Goal: Task Accomplishment & Management: Manage account settings

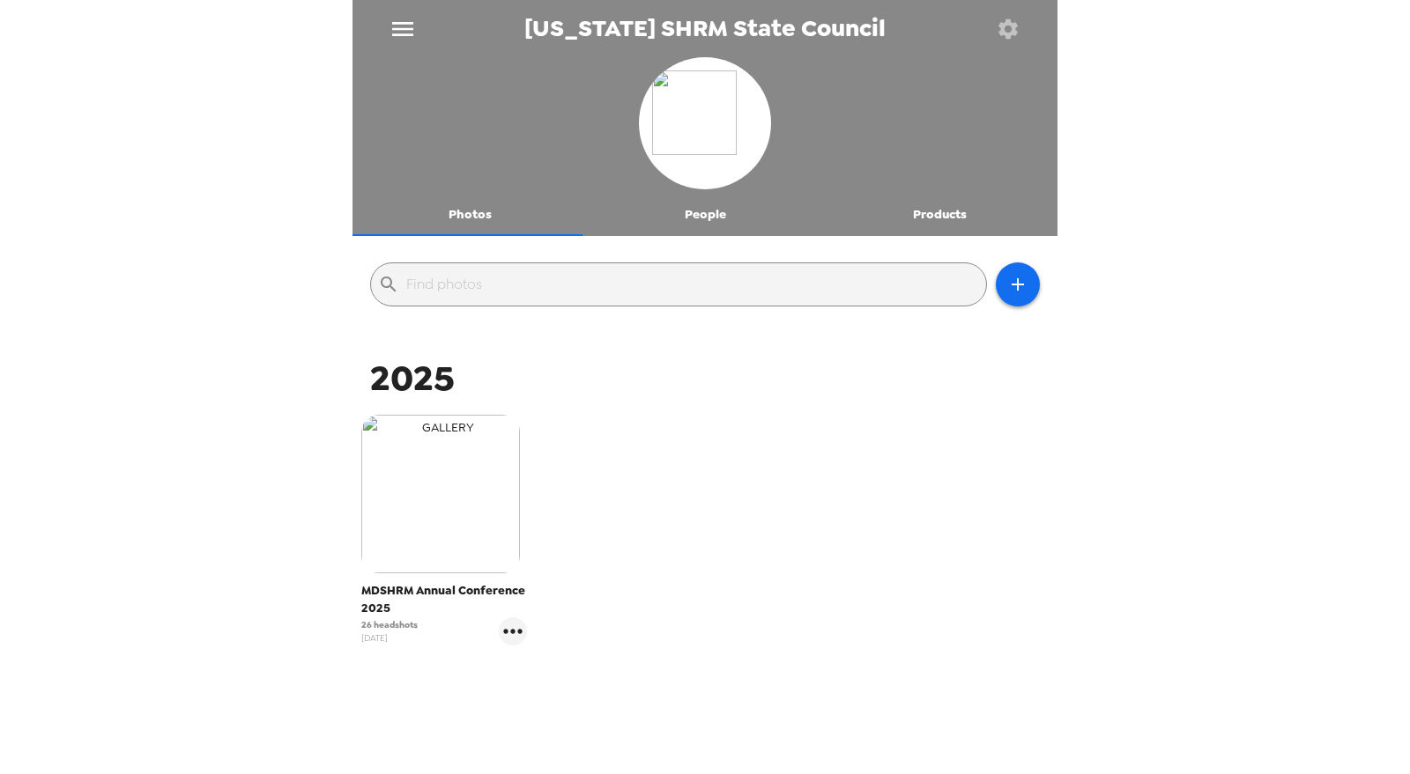
click at [452, 492] on img "button" at bounding box center [440, 494] width 159 height 159
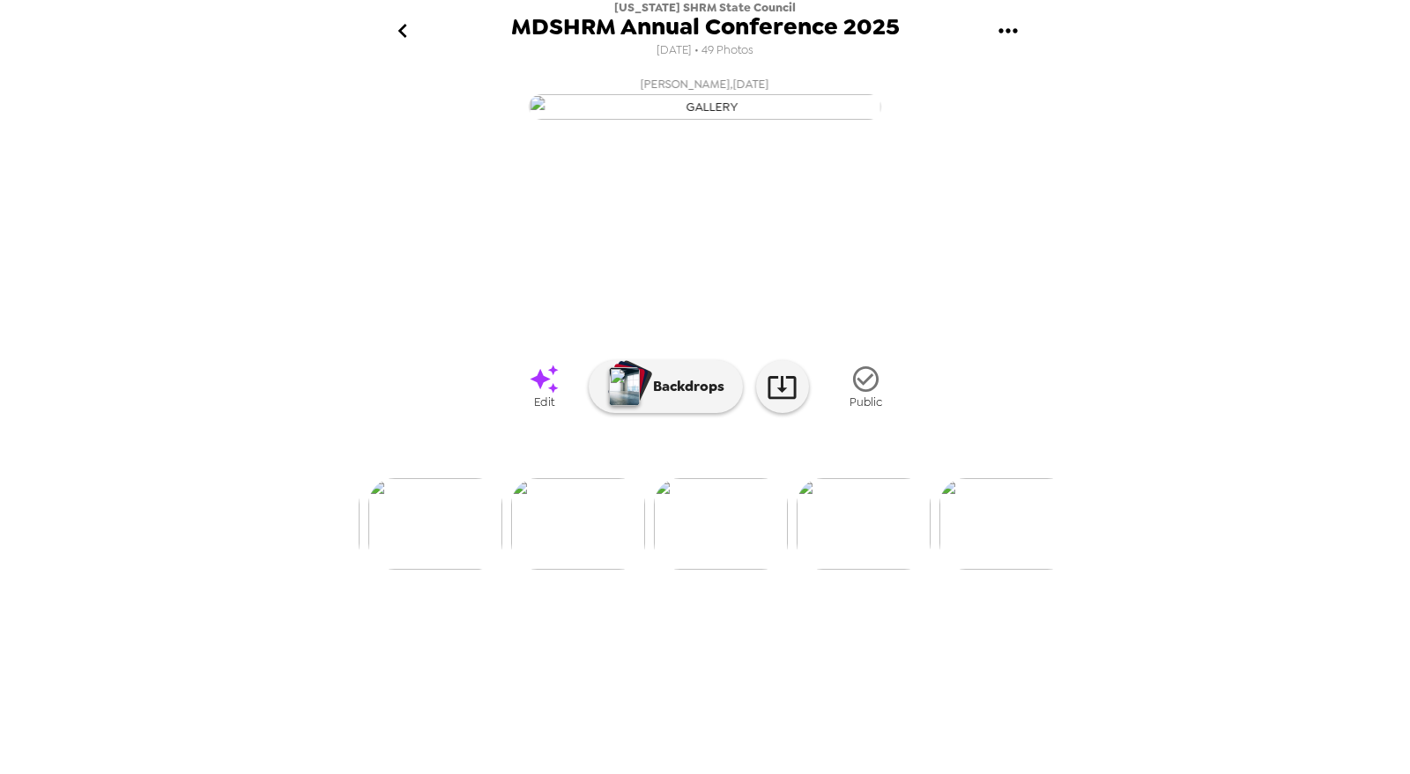
scroll to position [0, 5756]
click at [782, 570] on img at bounding box center [801, 524] width 134 height 92
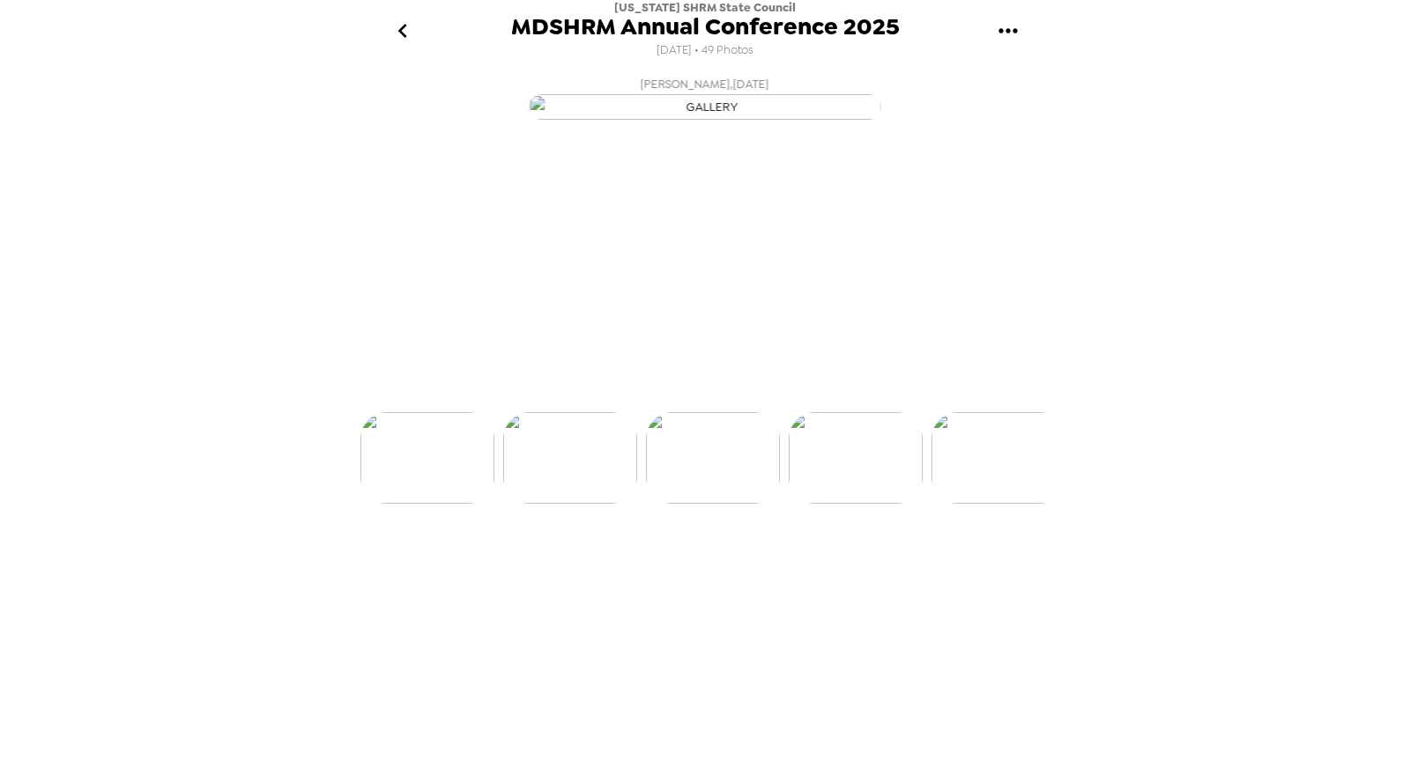
scroll to position [0, 5845]
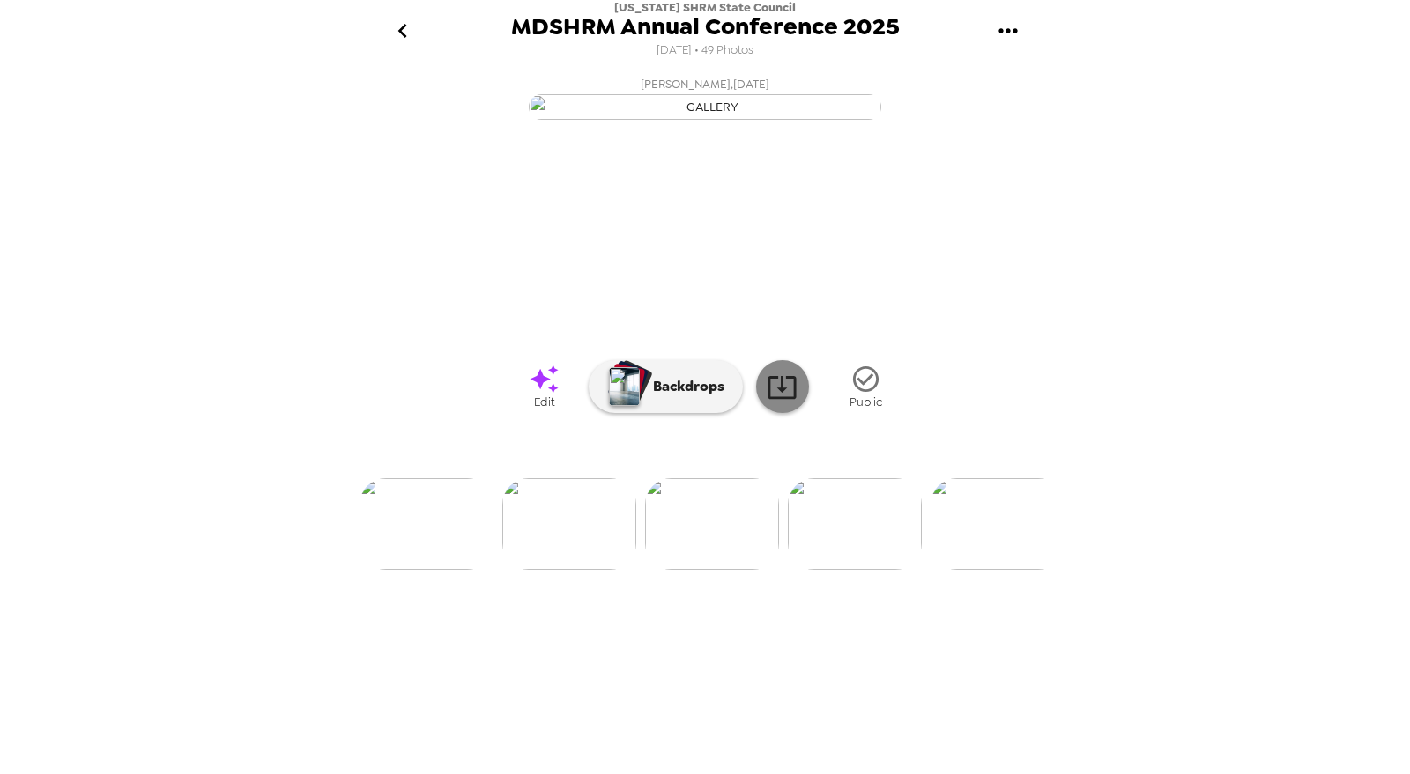
click at [782, 403] on icon at bounding box center [781, 387] width 31 height 31
click at [393, 44] on icon "go back" at bounding box center [403, 31] width 28 height 28
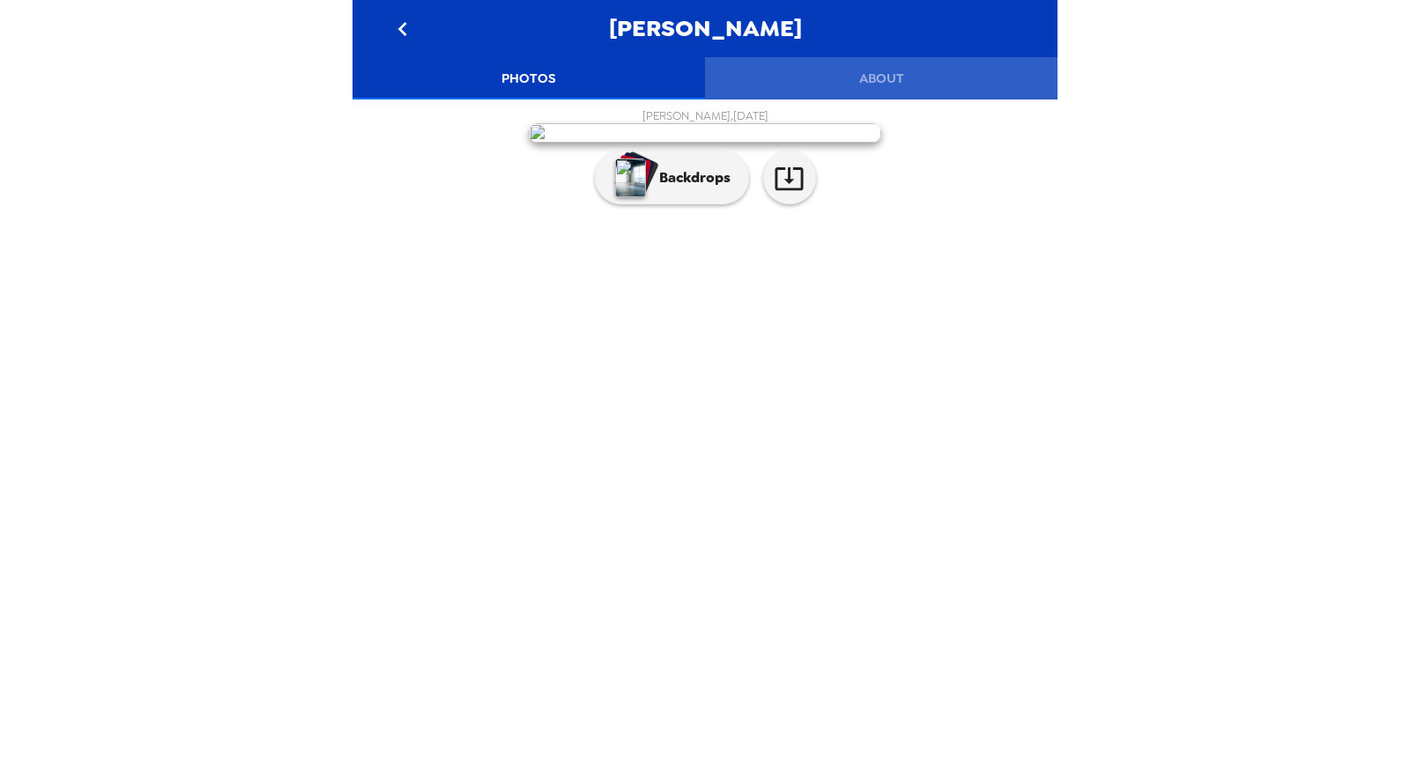
click at [892, 70] on button "About" at bounding box center [881, 78] width 352 height 42
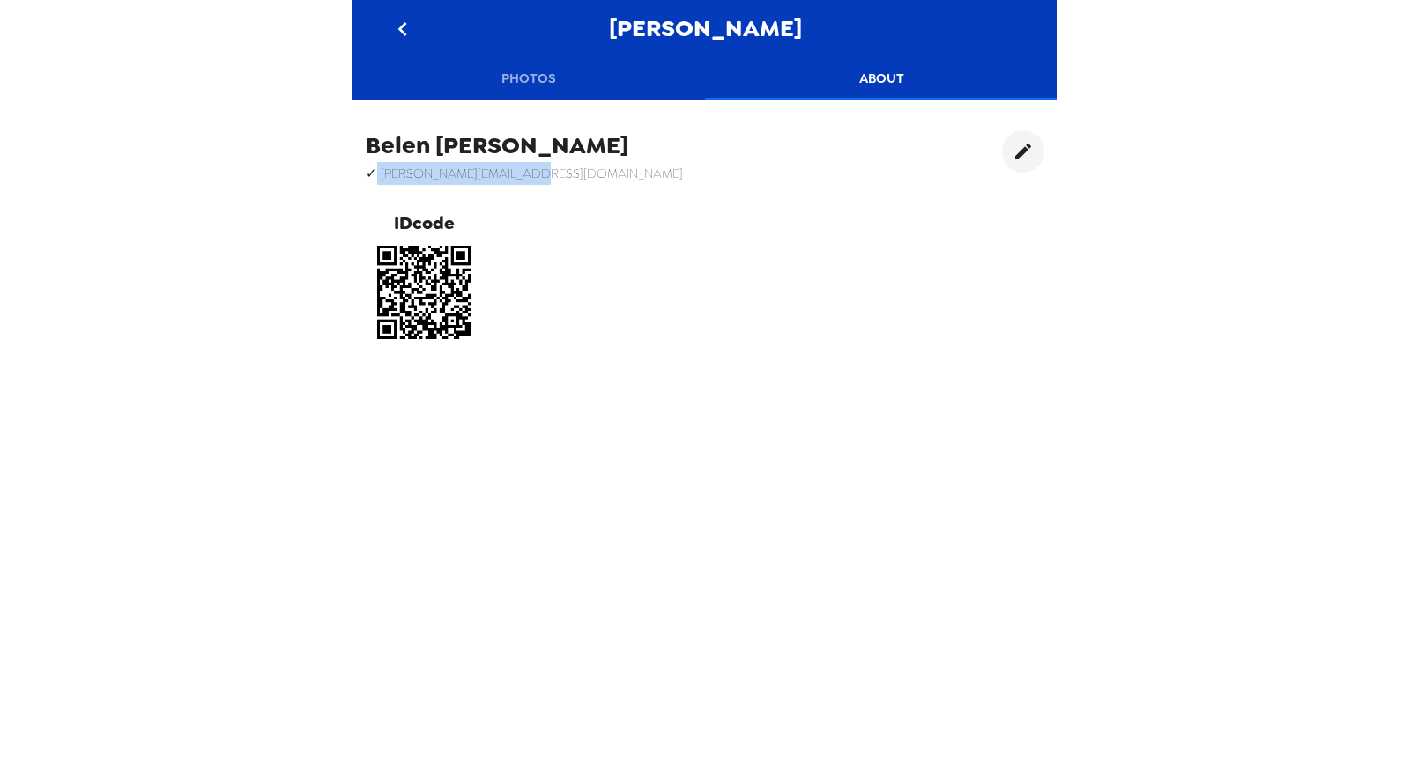
drag, startPoint x: 545, startPoint y: 174, endPoint x: 371, endPoint y: 176, distance: 174.5
click at [371, 176] on div "Belen Evans ✓ bevans@fredeickymca.org IDcode" at bounding box center [704, 240] width 705 height 247
click at [544, 189] on div "Belen Evans ✓ bevans@fredeickymca.org IDcode" at bounding box center [704, 240] width 705 height 247
click at [1010, 143] on button "edit" at bounding box center [1023, 151] width 42 height 42
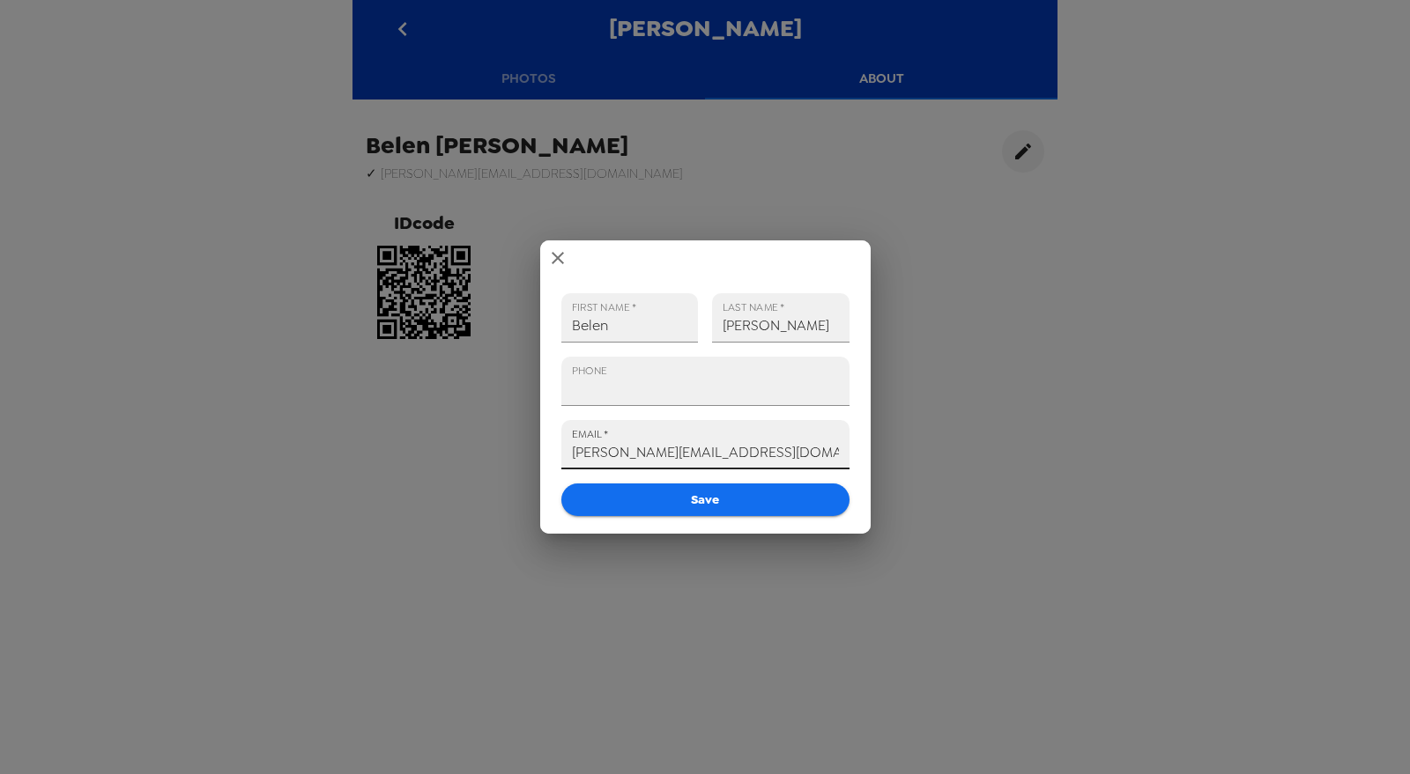
click at [674, 449] on input "bevans@fredeickymca.org" at bounding box center [705, 444] width 288 height 49
type input "bevans@frederickymca.org"
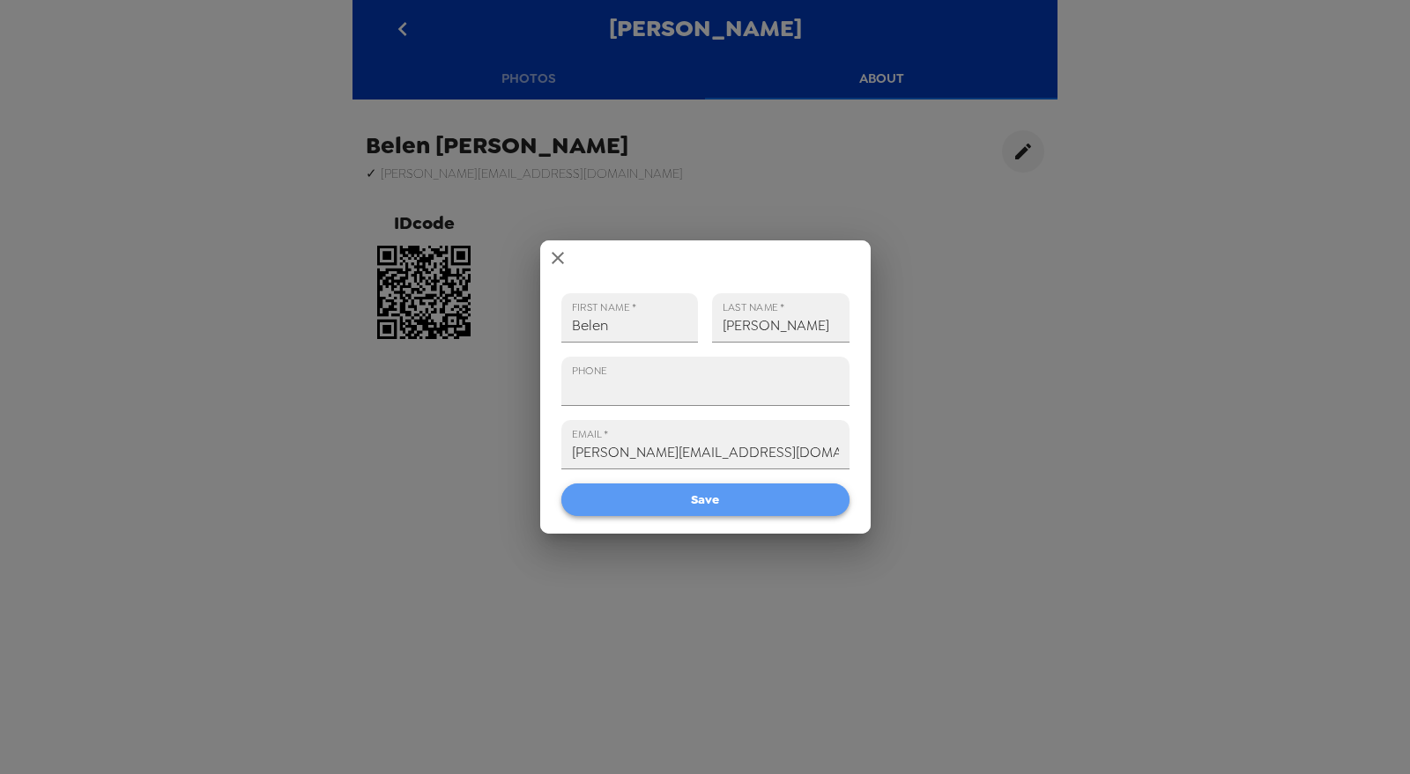
click at [718, 507] on button "Save" at bounding box center [705, 500] width 288 height 33
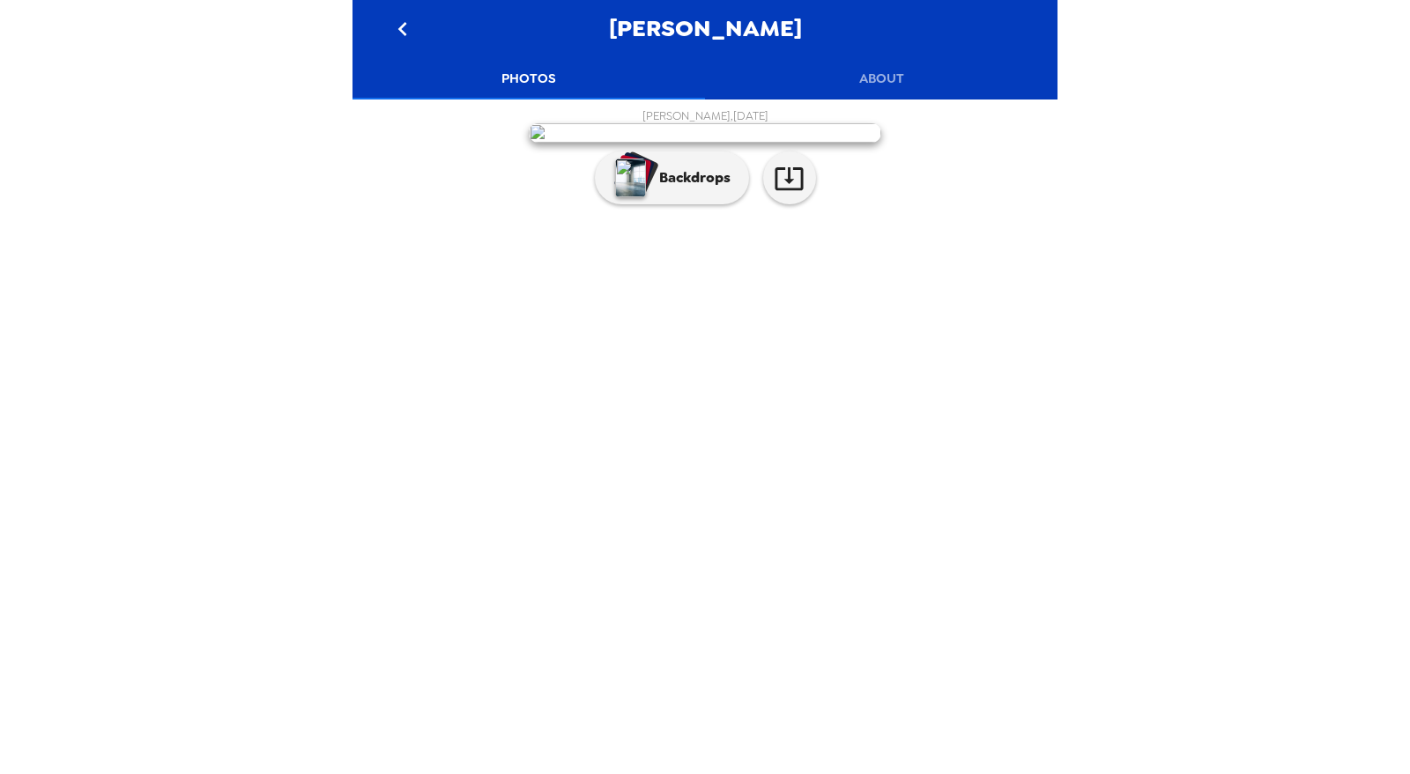
click at [399, 18] on icon "go back" at bounding box center [403, 29] width 28 height 28
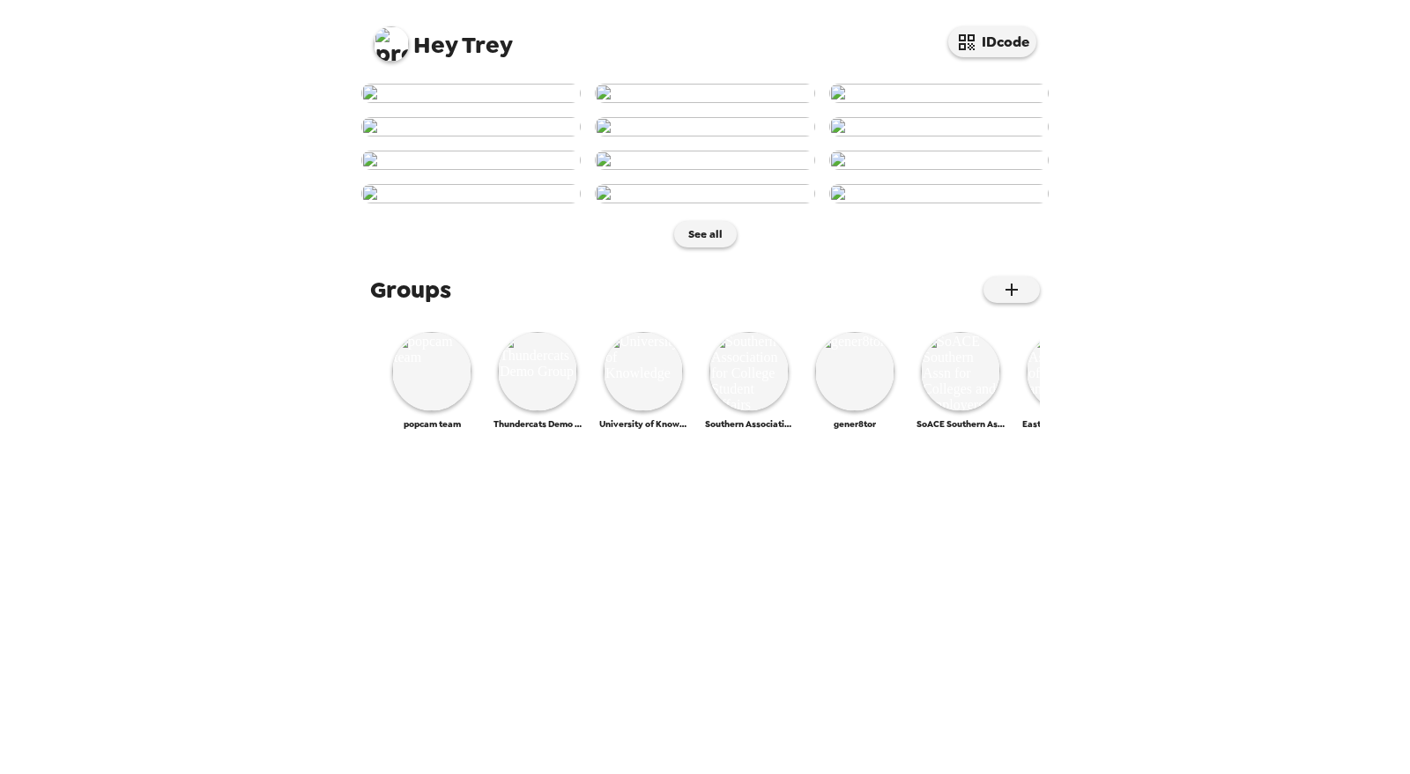
click at [383, 38] on img at bounding box center [391, 43] width 35 height 35
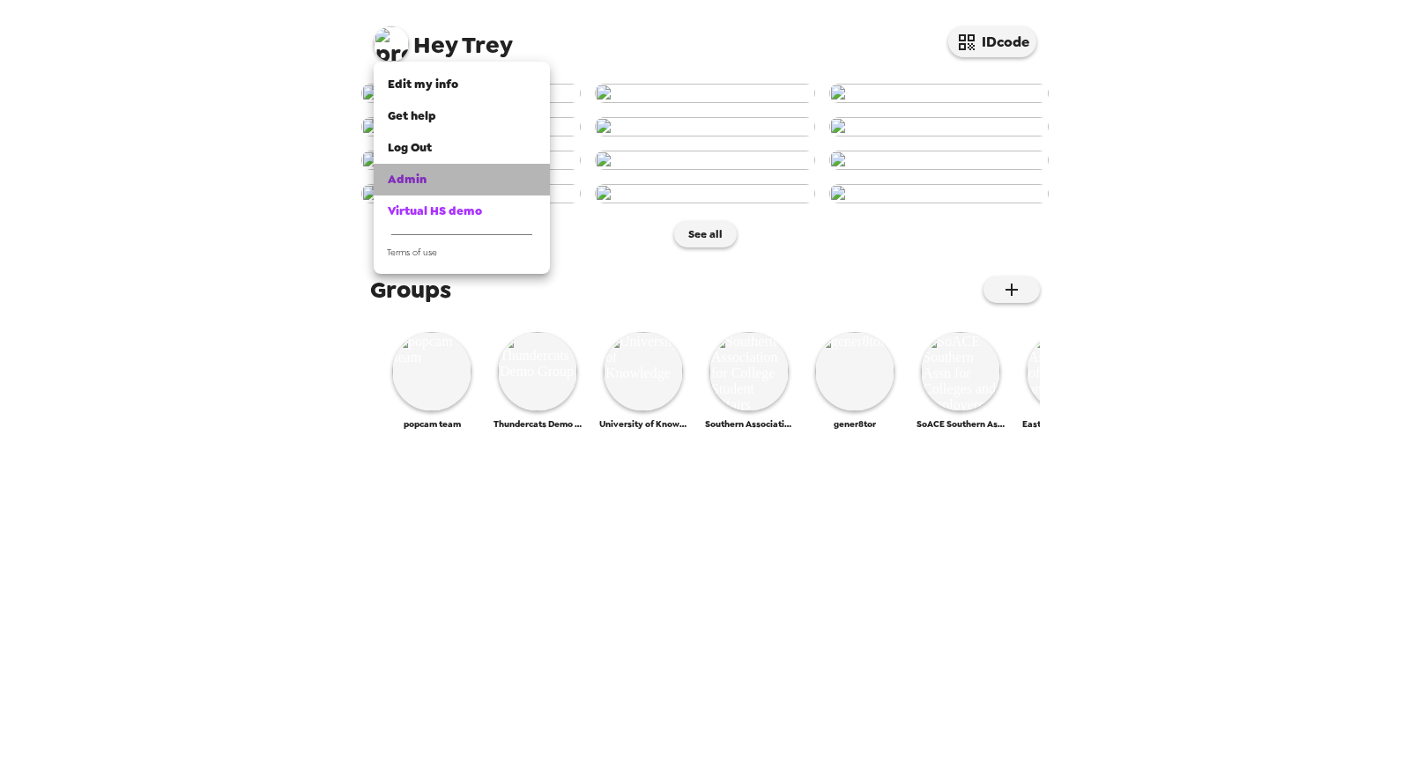
click at [454, 183] on div "Admin" at bounding box center [462, 180] width 148 height 18
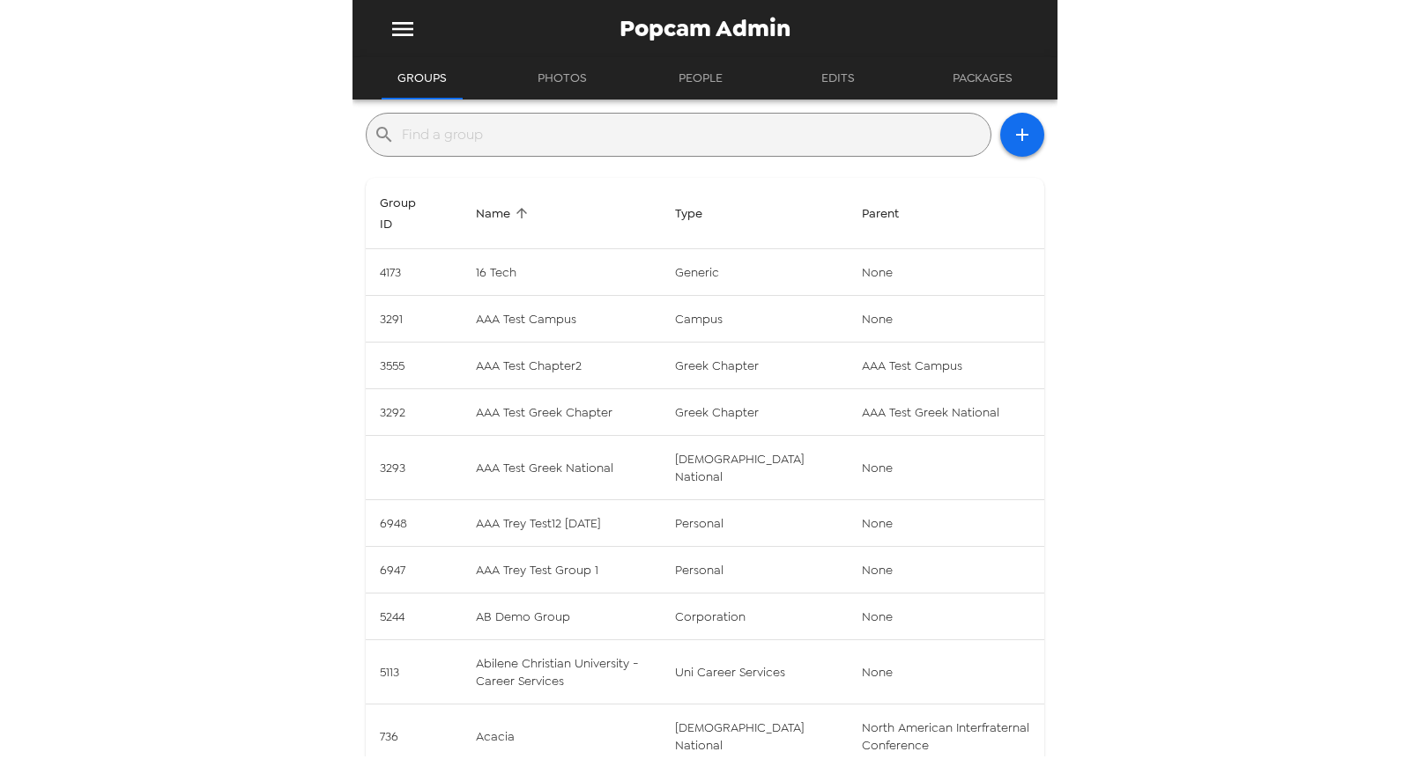
click at [544, 145] on input "text" at bounding box center [692, 135] width 581 height 28
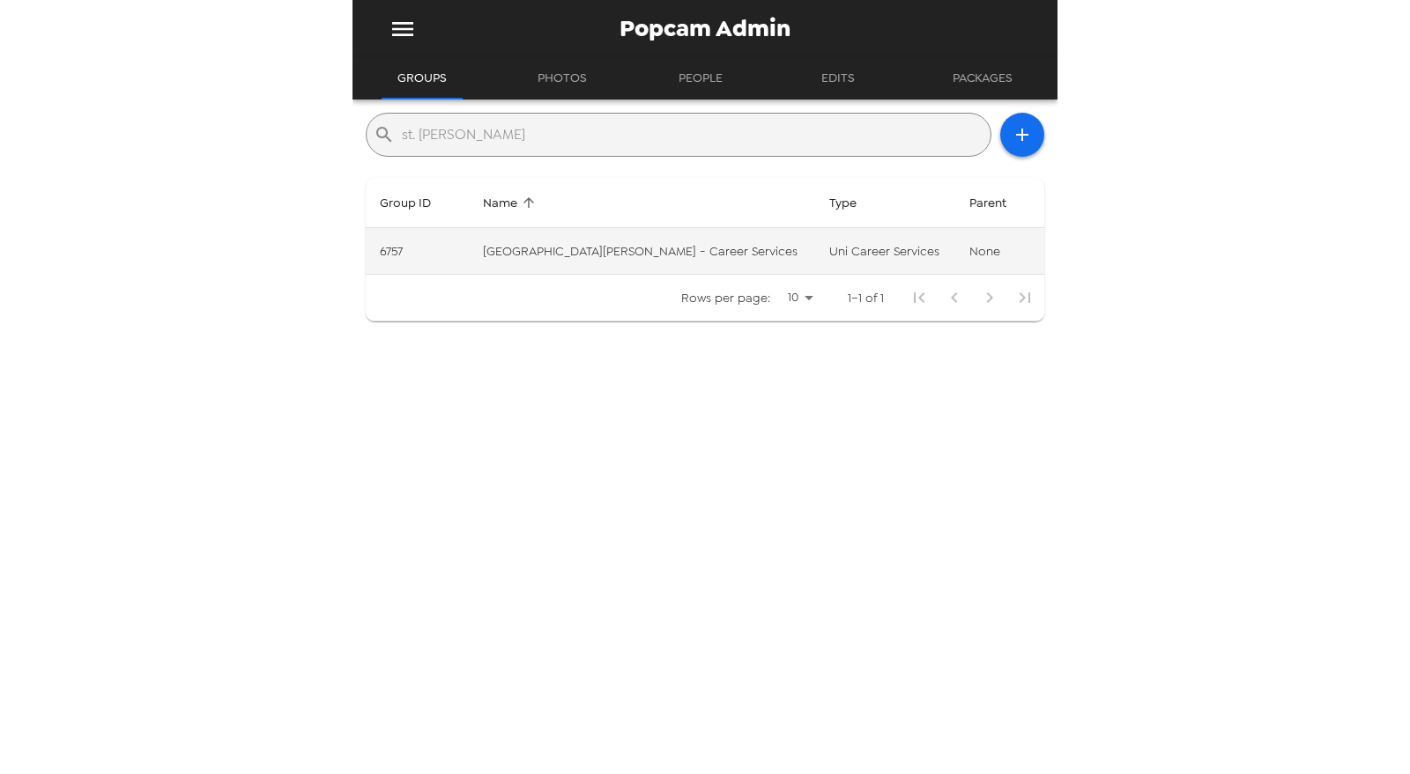
type input "st. edw"
click at [623, 262] on td "St. Edwards University - Career Services" at bounding box center [642, 251] width 346 height 47
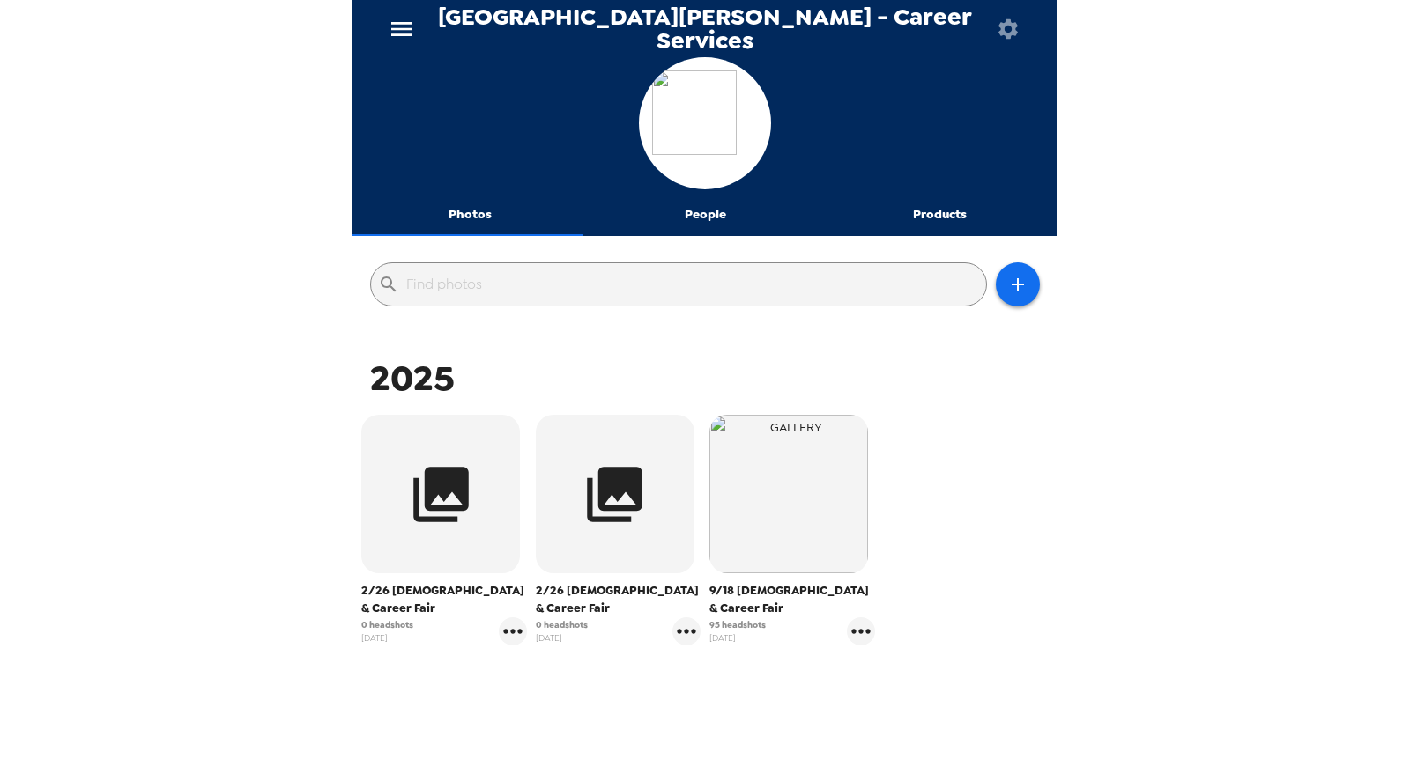
scroll to position [65, 0]
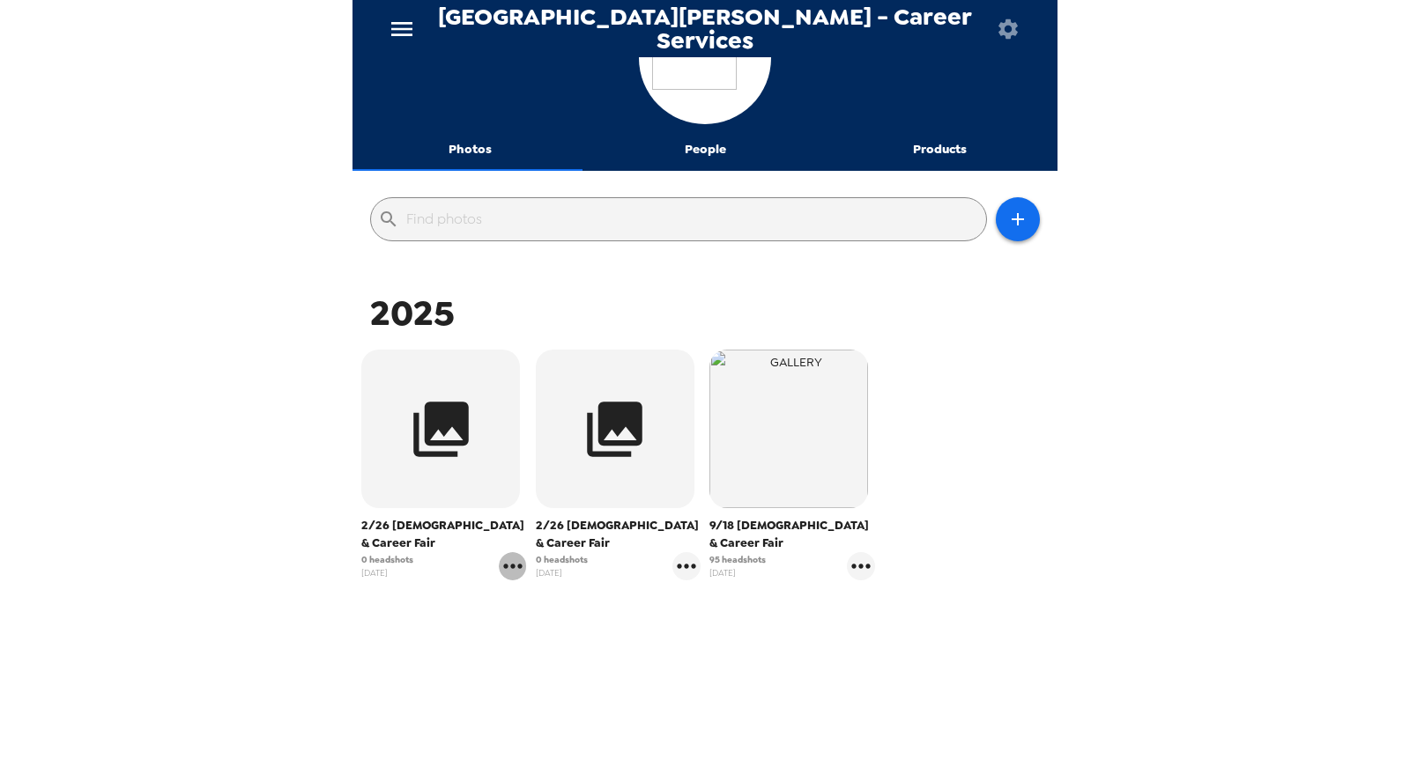
click at [503, 566] on icon "gallery menu" at bounding box center [512, 566] width 19 height 4
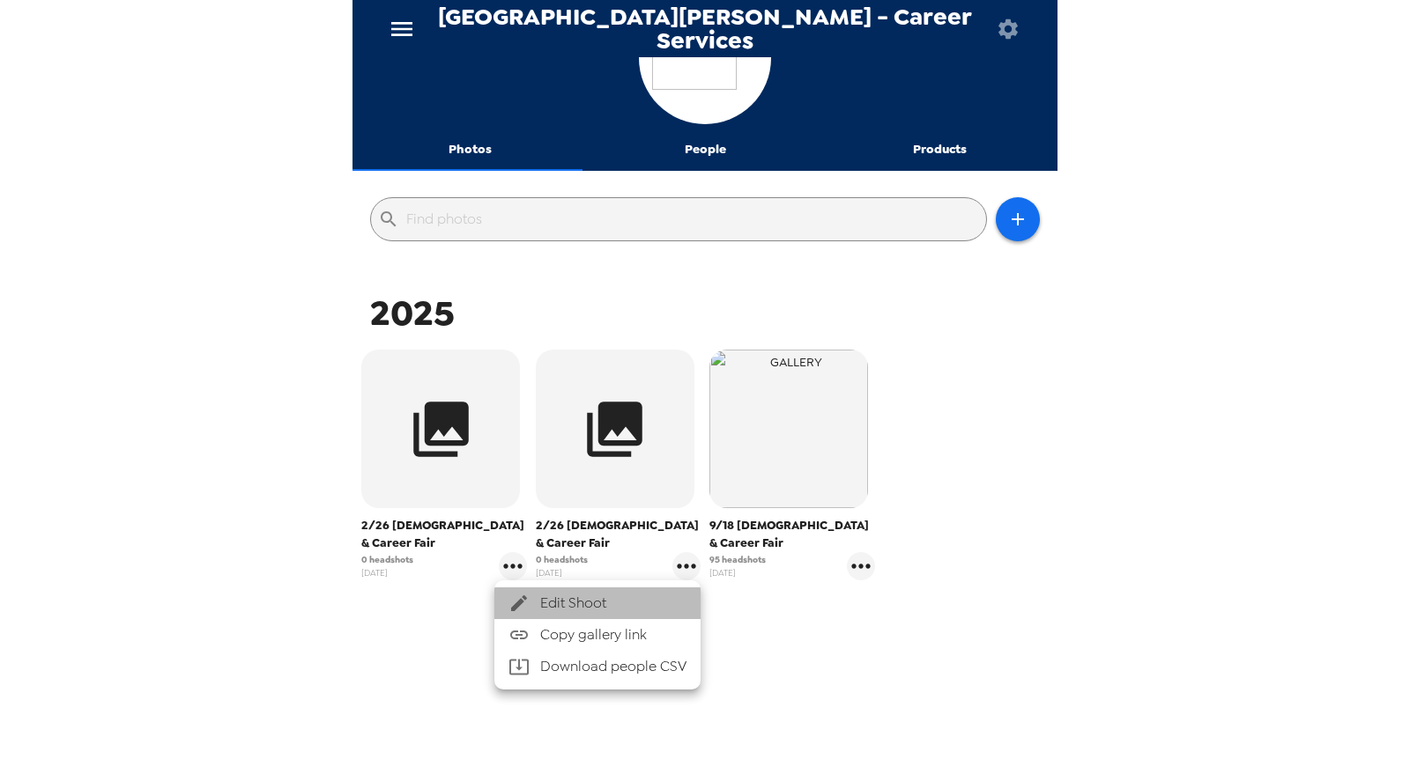
click at [527, 598] on icon at bounding box center [518, 603] width 21 height 21
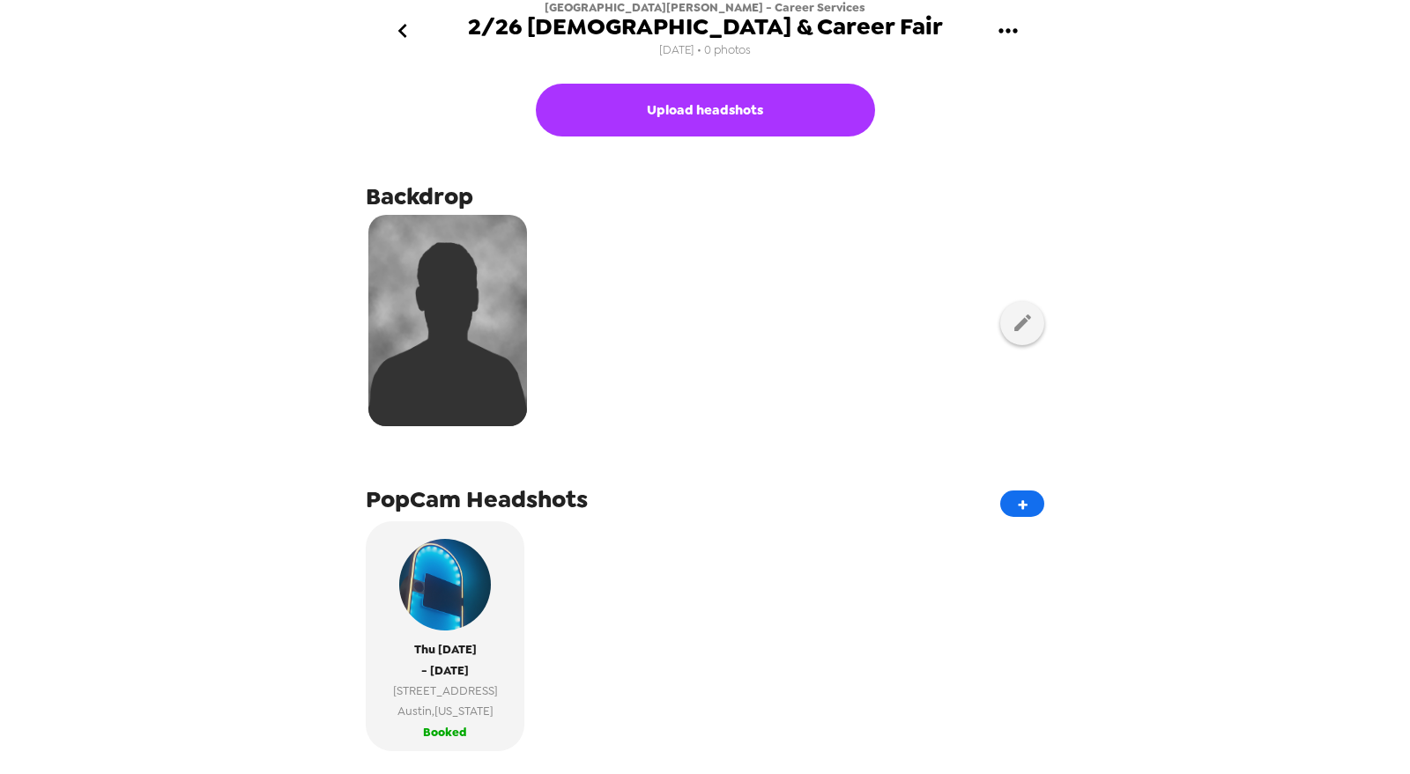
click at [394, 27] on icon "go back" at bounding box center [403, 31] width 28 height 28
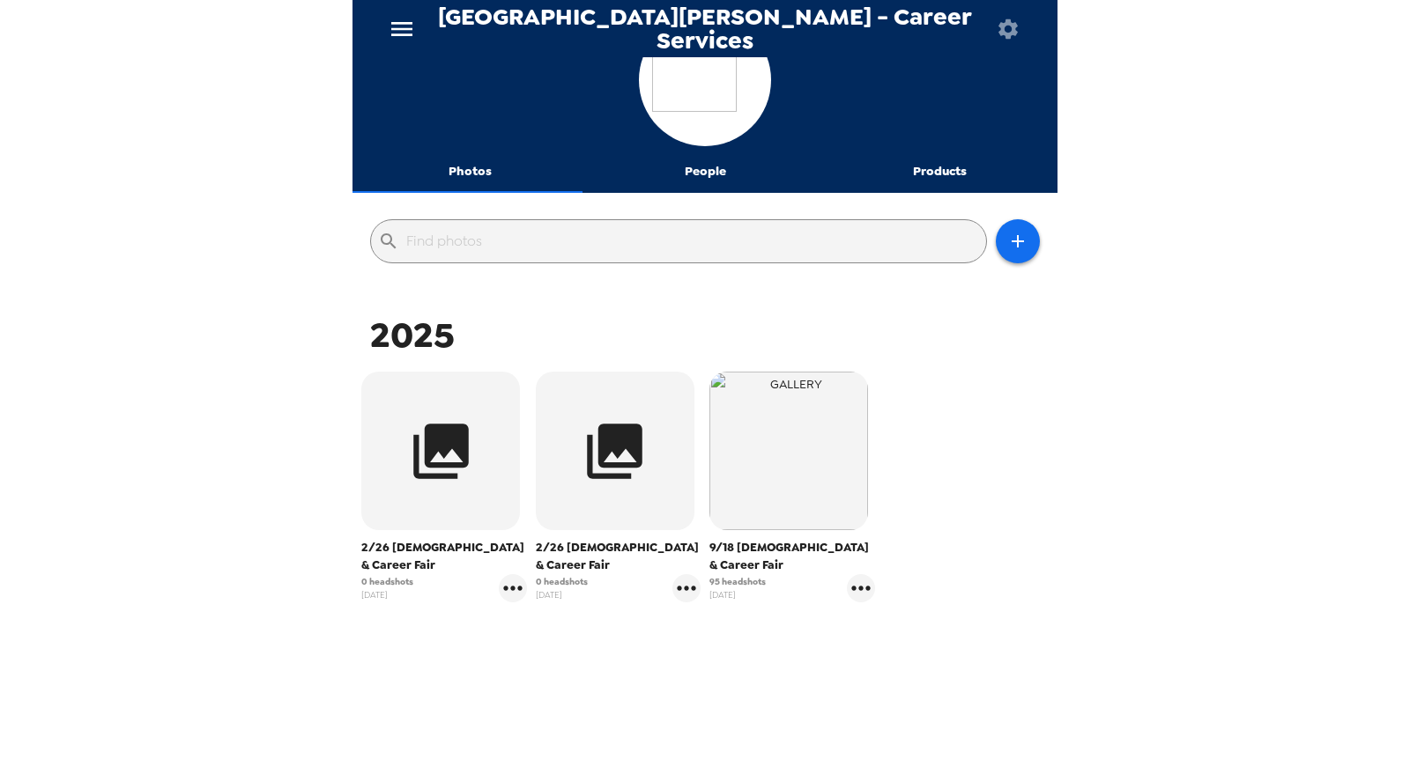
scroll to position [65, 0]
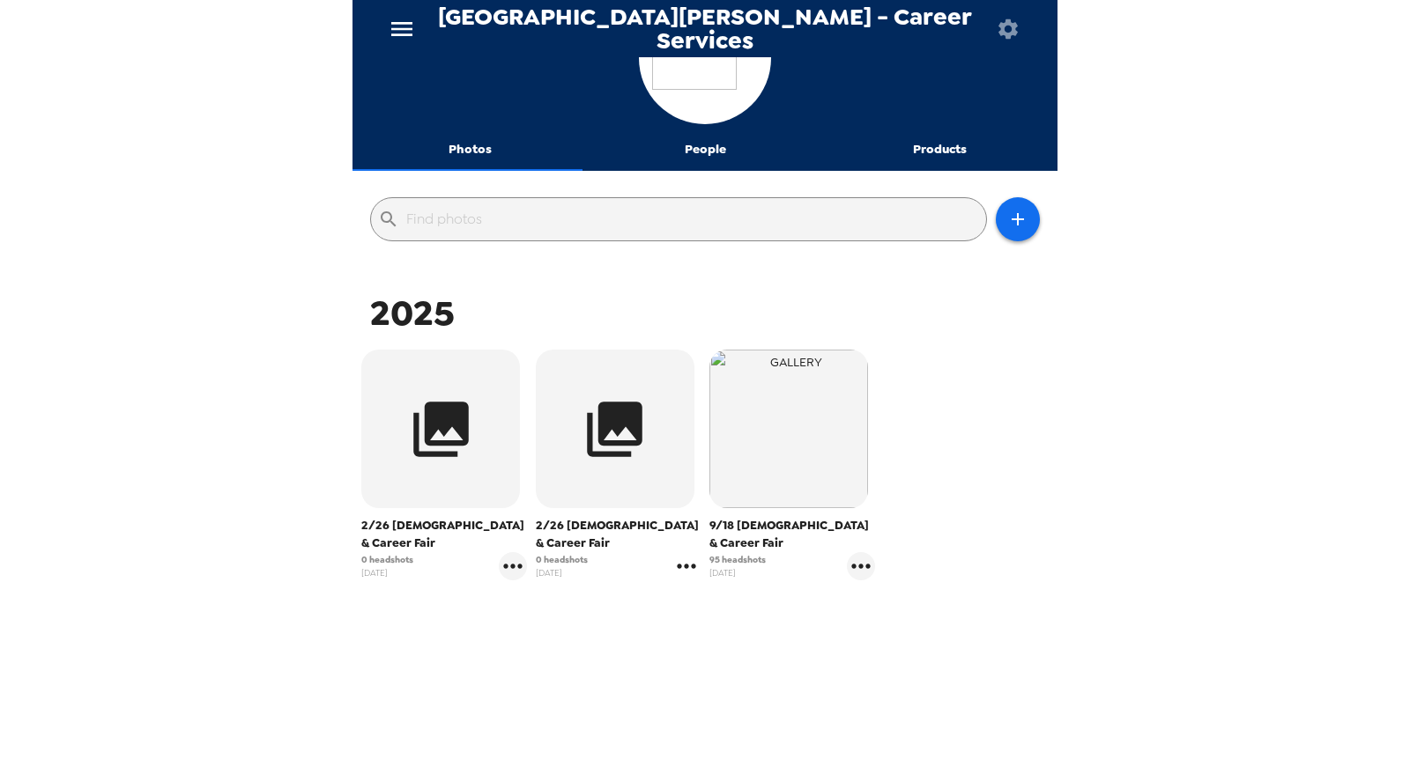
click at [685, 565] on icon "gallery menu" at bounding box center [686, 566] width 28 height 28
click at [752, 609] on span "Edit Shoot" at bounding box center [784, 603] width 146 height 21
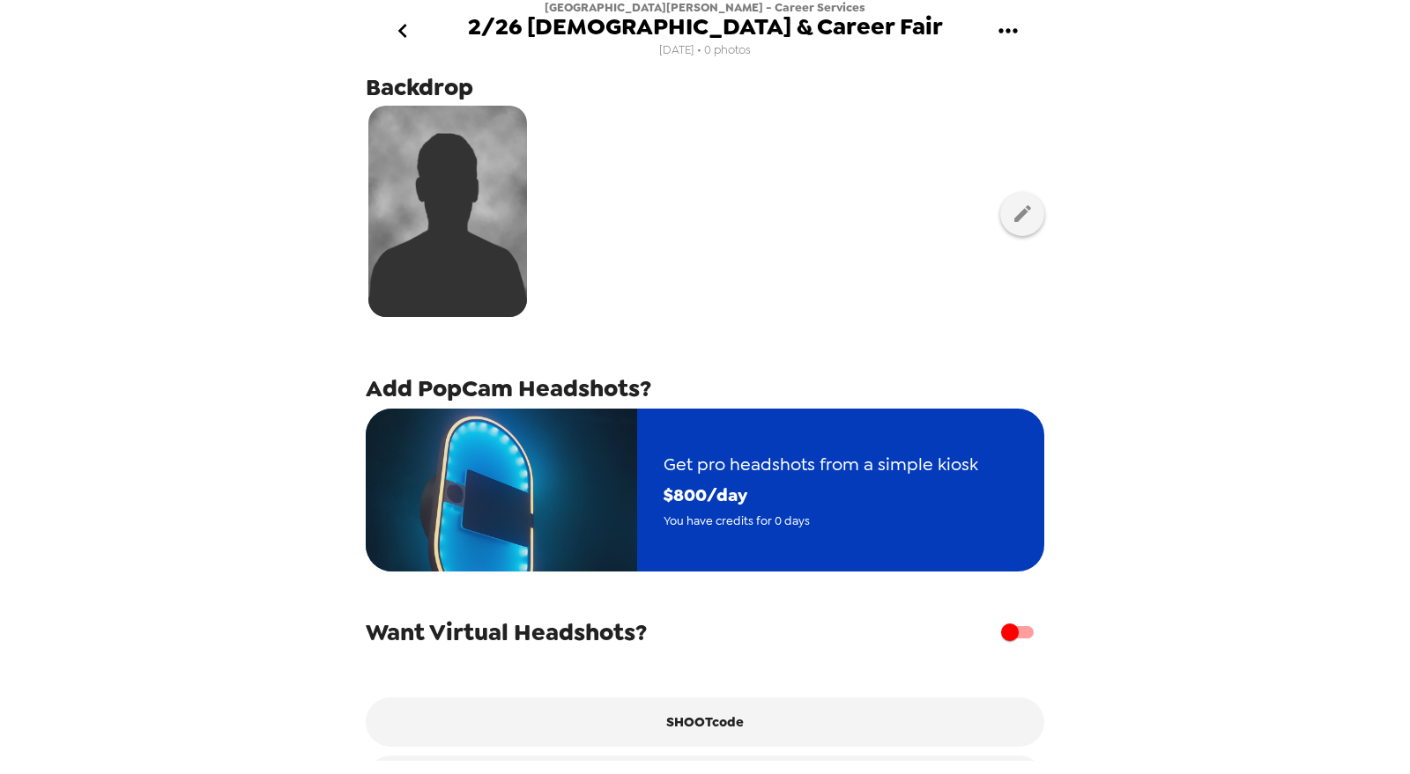
scroll to position [176, 0]
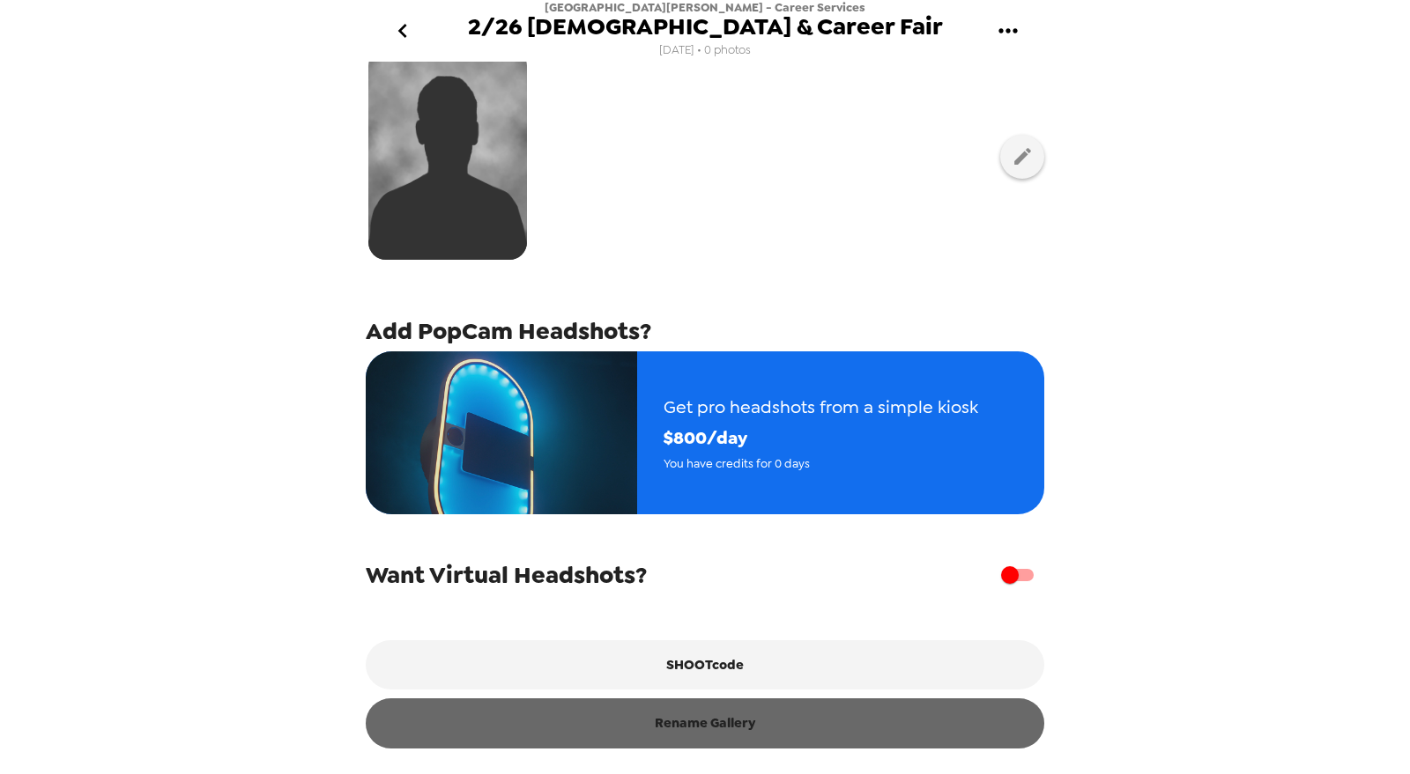
click at [744, 727] on button "Rename Gallery" at bounding box center [705, 723] width 678 height 49
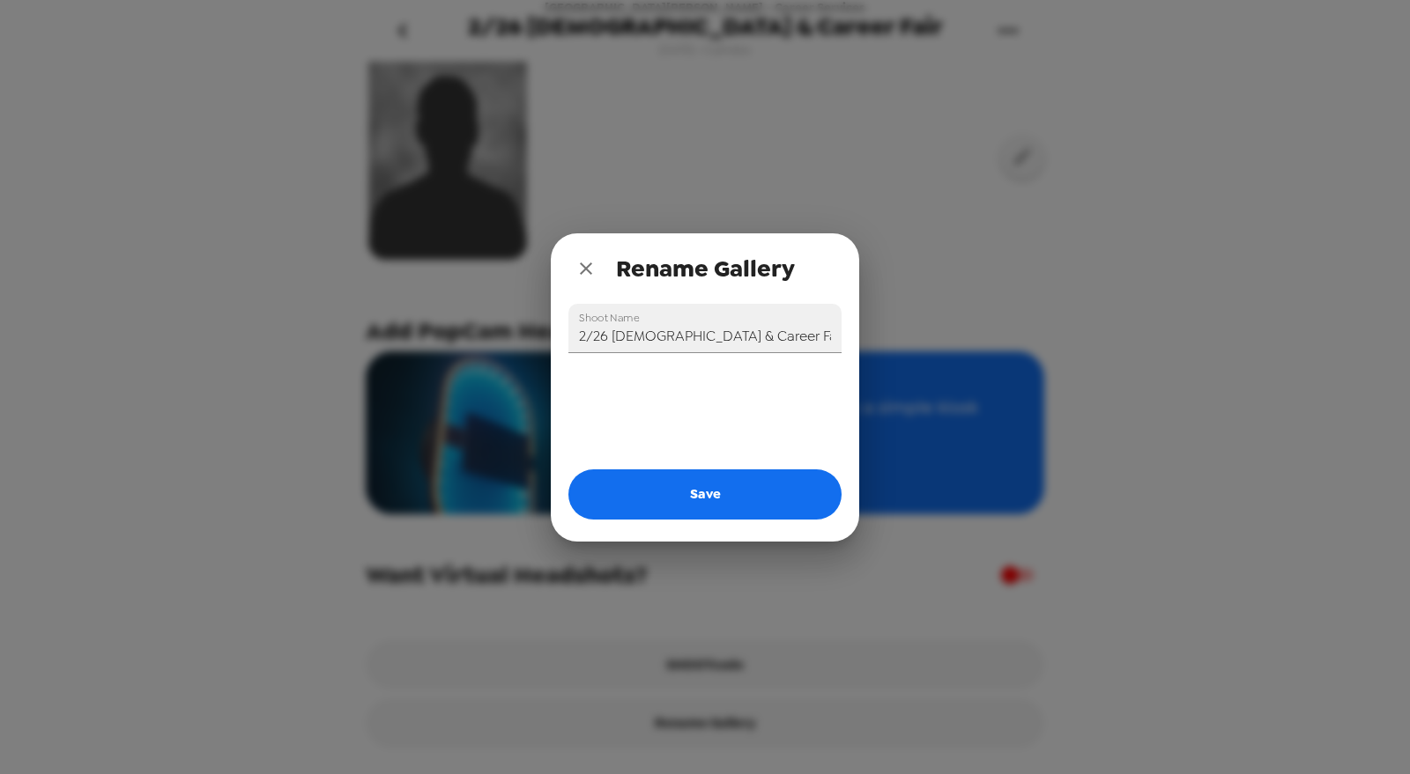
drag, startPoint x: 656, startPoint y: 333, endPoint x: 354, endPoint y: 312, distance: 302.9
click at [357, 312] on div "Rename Gallery Shoot Name 2/26 Internship & Career Fair Save" at bounding box center [705, 387] width 1410 height 774
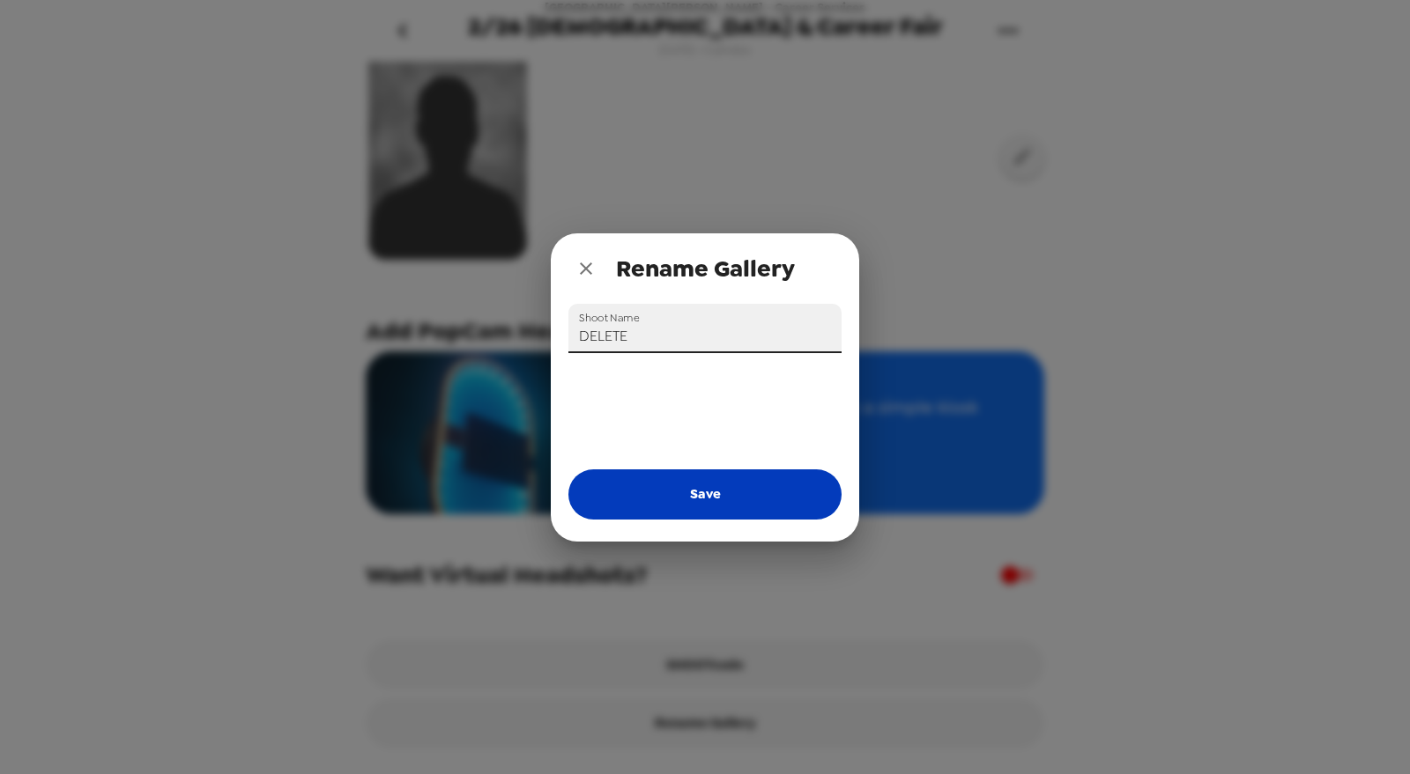
click at [705, 489] on button "Save" at bounding box center [704, 494] width 273 height 49
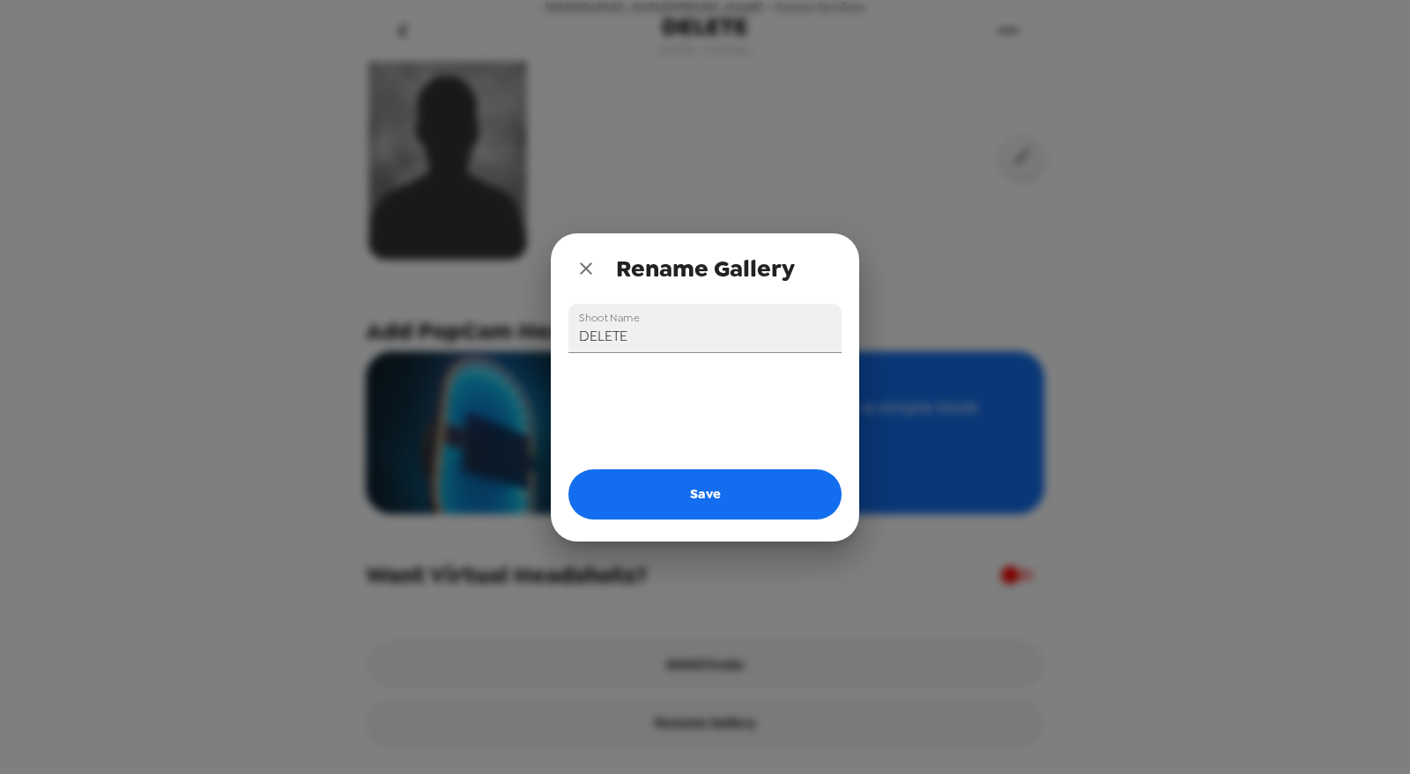
type input "2/26 Internship & Career Fair"
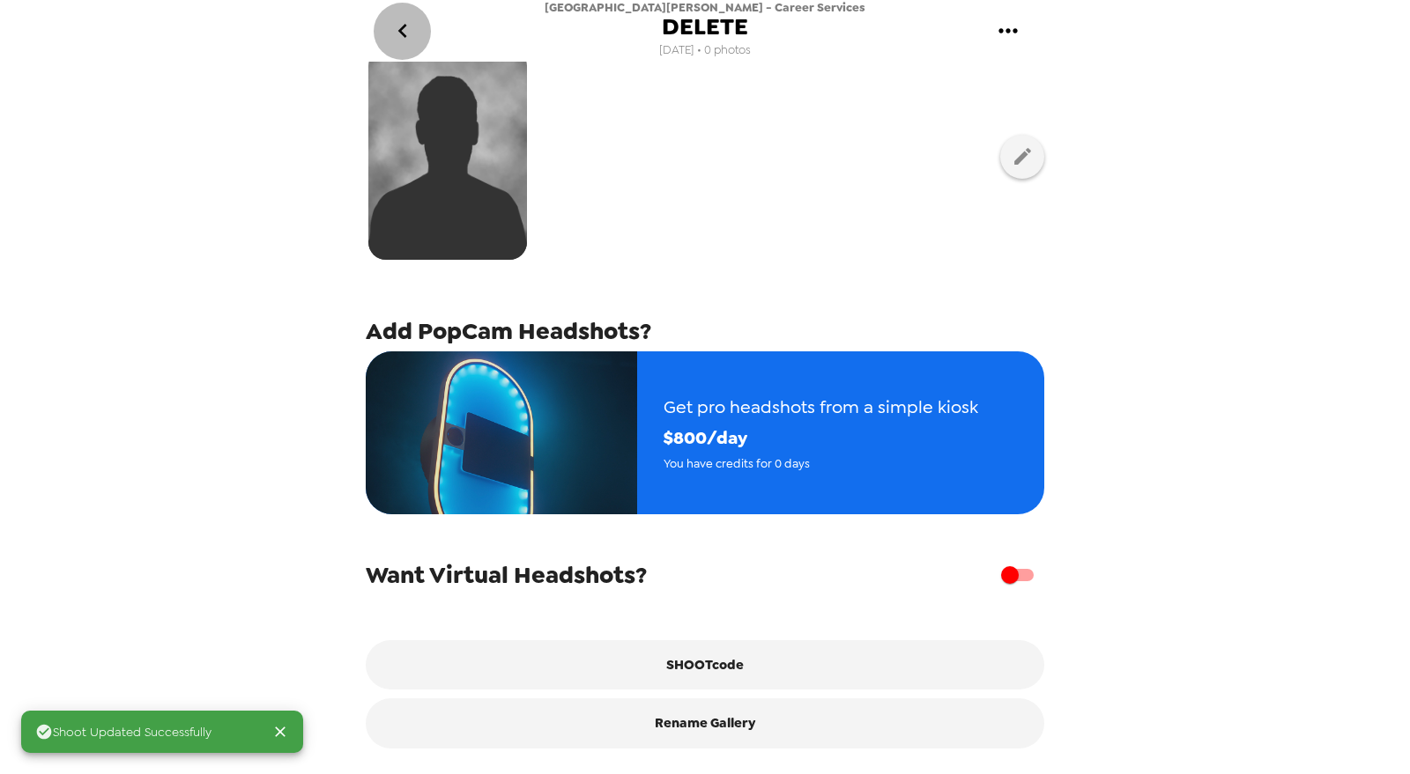
click at [395, 27] on icon "go back" at bounding box center [403, 31] width 28 height 28
